Goal: Task Accomplishment & Management: Use online tool/utility

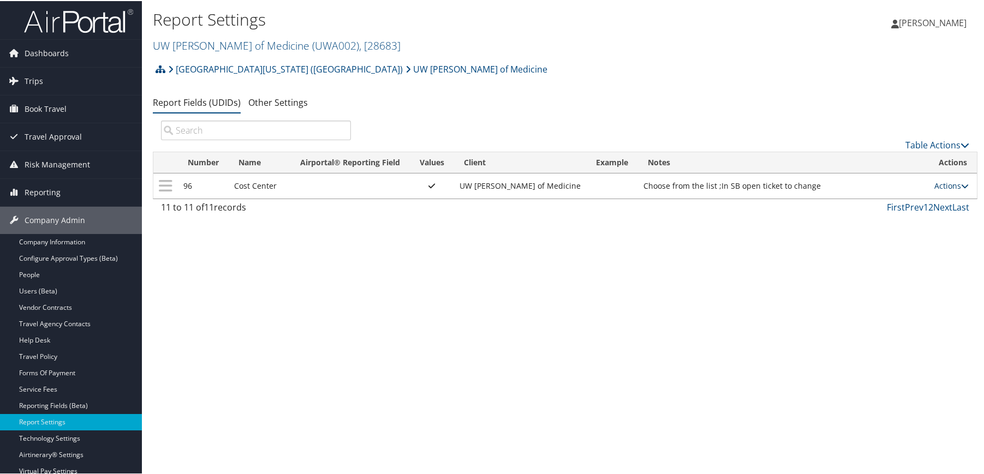
click at [944, 185] on link "Actions" at bounding box center [951, 185] width 34 height 10
click at [881, 205] on link "Update Report Field Values" at bounding box center [905, 201] width 118 height 19
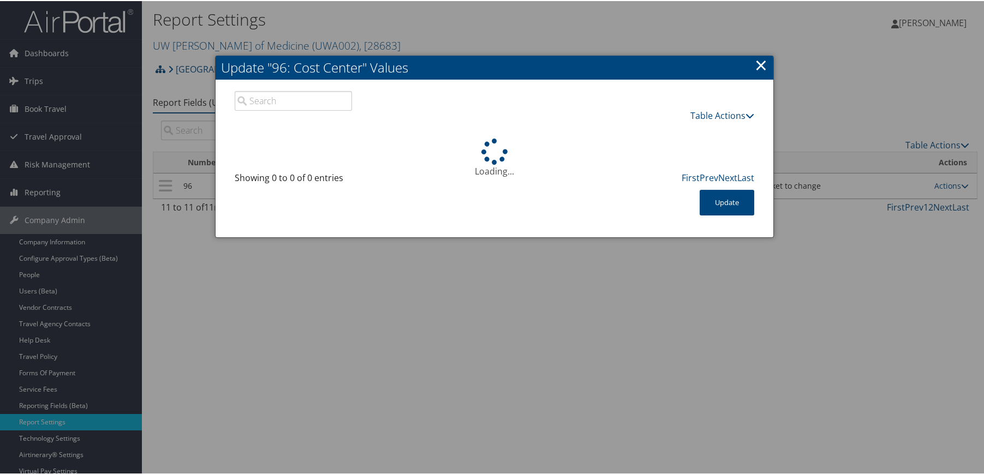
click at [300, 105] on input "search" at bounding box center [294, 100] width 118 height 20
paste input "CC104730"
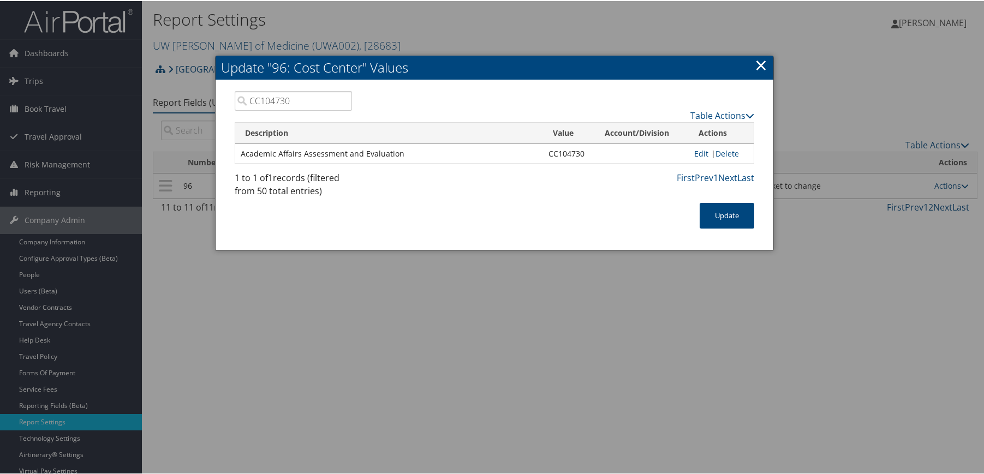
type input "CC104730"
click at [759, 65] on link "×" at bounding box center [761, 64] width 13 height 22
